Goal: Find specific page/section: Find specific page/section

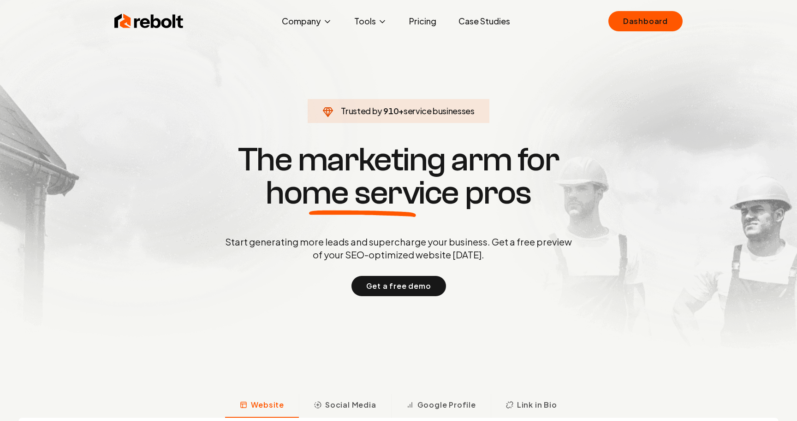
click at [639, 25] on link "Dashboard" at bounding box center [645, 21] width 74 height 20
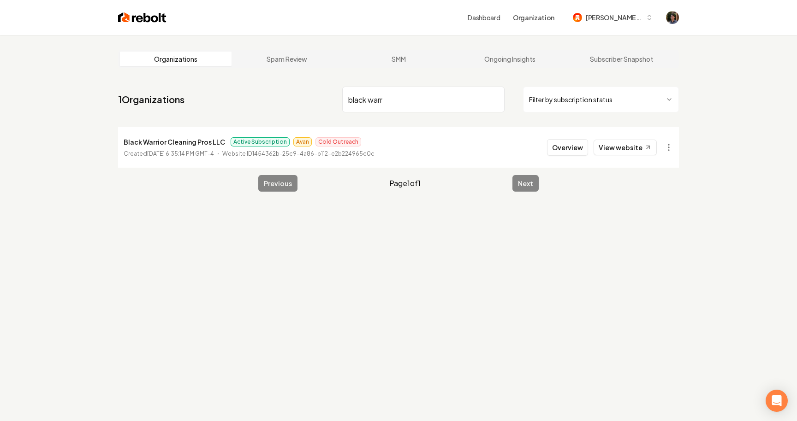
type input "black warr"
drag, startPoint x: 124, startPoint y: 143, endPoint x: 220, endPoint y: 143, distance: 96.4
click at [220, 143] on p "Black Warrior Cleaning Pros LLC" at bounding box center [174, 141] width 101 height 11
copy p "Black Warrior Cleaning Pros LLC"
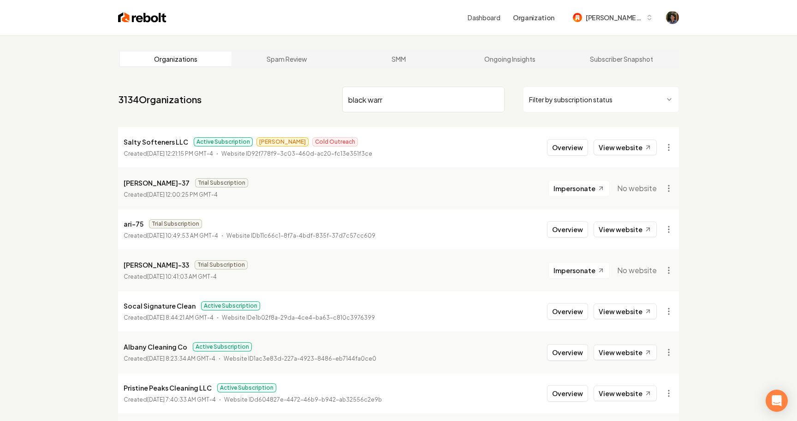
click at [407, 107] on input "black warr" at bounding box center [423, 100] width 162 height 26
type input "black warr"
